Goal: Transaction & Acquisition: Purchase product/service

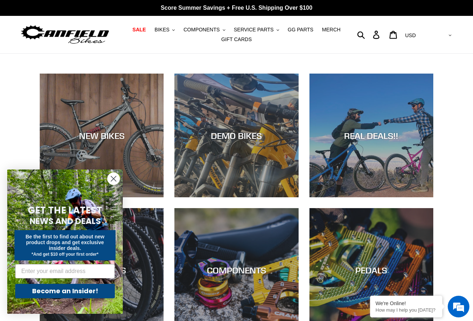
click at [114, 177] on circle "Close dialog" at bounding box center [114, 179] width 12 height 12
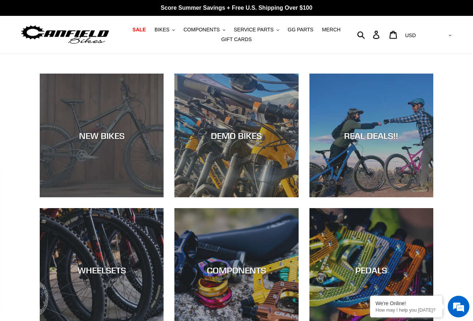
click at [127, 137] on div "NEW BIKES" at bounding box center [102, 135] width 124 height 10
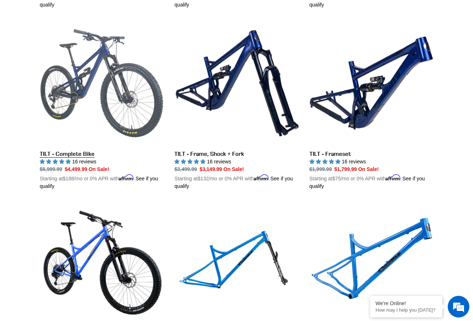
scroll to position [884, 0]
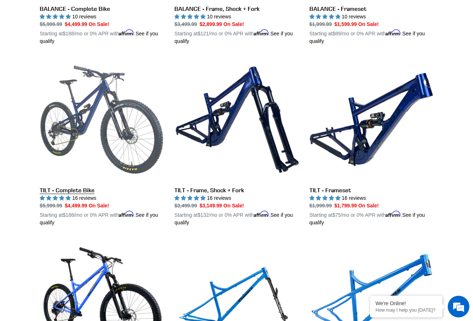
click at [67, 139] on link "TILT - Complete Bike" at bounding box center [102, 142] width 124 height 169
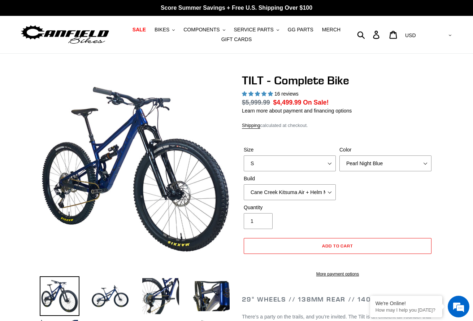
select select "highest-rating"
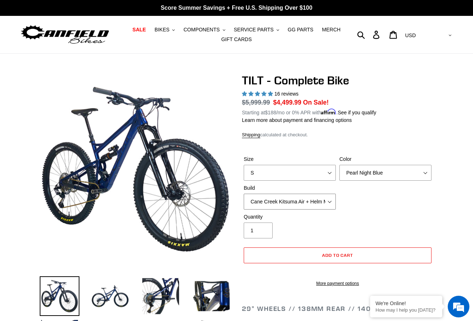
click at [244, 194] on select "Cane Creek Kitsuma Air + Helm MKII 140 + SRAM GX Cane Creek Kitsuma Air + Helm …" at bounding box center [290, 202] width 92 height 16
select select "Fox Float X + 36 SL Factory Grip X 140 + SRAM GX"
click option "Fox Float X + 36 SL Factory Grip X 140 + SRAM GX" at bounding box center [0, 0] width 0 height 0
click at [244, 165] on select "S M L" at bounding box center [290, 173] width 92 height 16
select select "M"
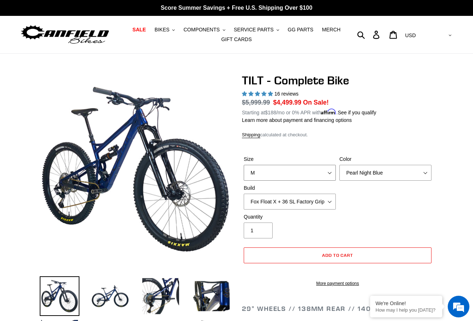
click option "M" at bounding box center [0, 0] width 0 height 0
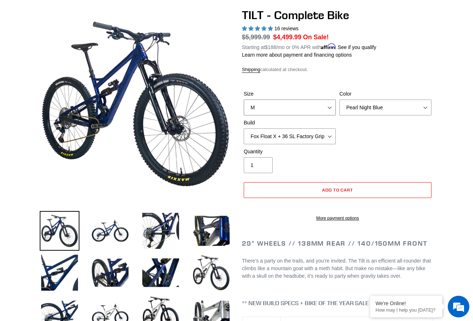
scroll to position [74, 0]
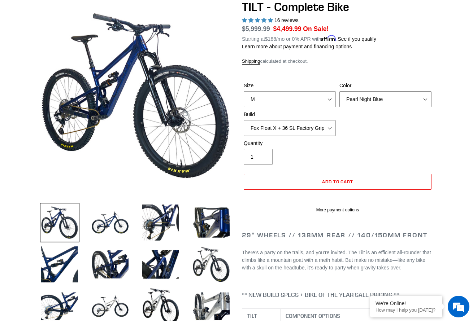
click at [339, 91] on select "Pearl Night Blue Stealth Silver Raw" at bounding box center [385, 99] width 92 height 16
click option "Stealth Silver" at bounding box center [0, 0] width 0 height 0
click at [339, 91] on select "Pearl Night Blue Stealth Silver Raw" at bounding box center [385, 99] width 92 height 16
click option "Raw" at bounding box center [0, 0] width 0 height 0
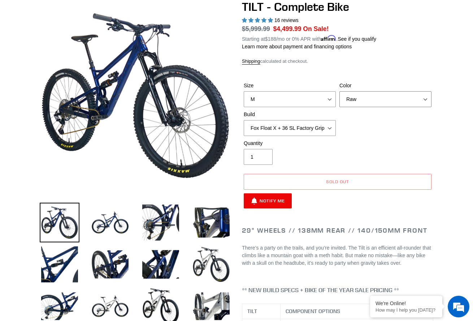
click at [339, 91] on select "Pearl Night Blue Stealth Silver Raw" at bounding box center [385, 99] width 92 height 16
select select "Pearl Night Blue"
click option "Pearl Night Blue" at bounding box center [0, 0] width 0 height 0
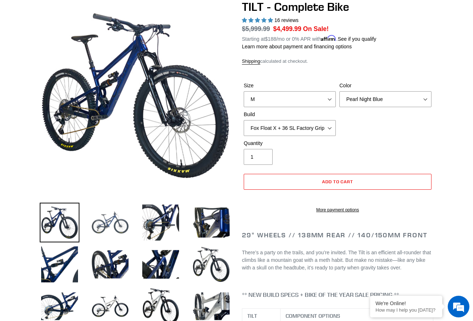
click at [99, 222] on img at bounding box center [110, 223] width 40 height 40
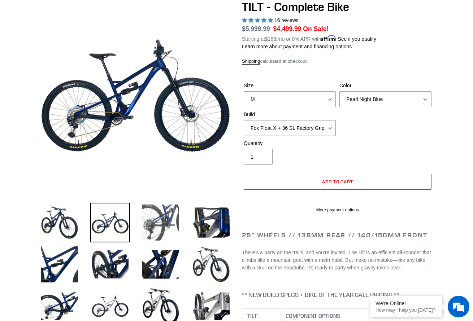
click at [145, 217] on img at bounding box center [161, 223] width 40 height 40
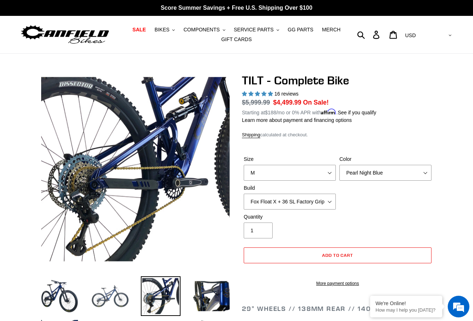
click at [121, 301] on img at bounding box center [110, 296] width 40 height 40
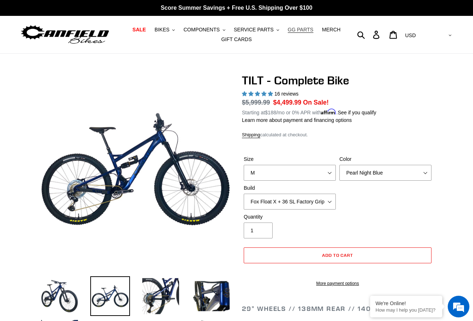
click at [288, 31] on span "GG PARTS" at bounding box center [301, 30] width 26 height 6
